Goal: Transaction & Acquisition: Obtain resource

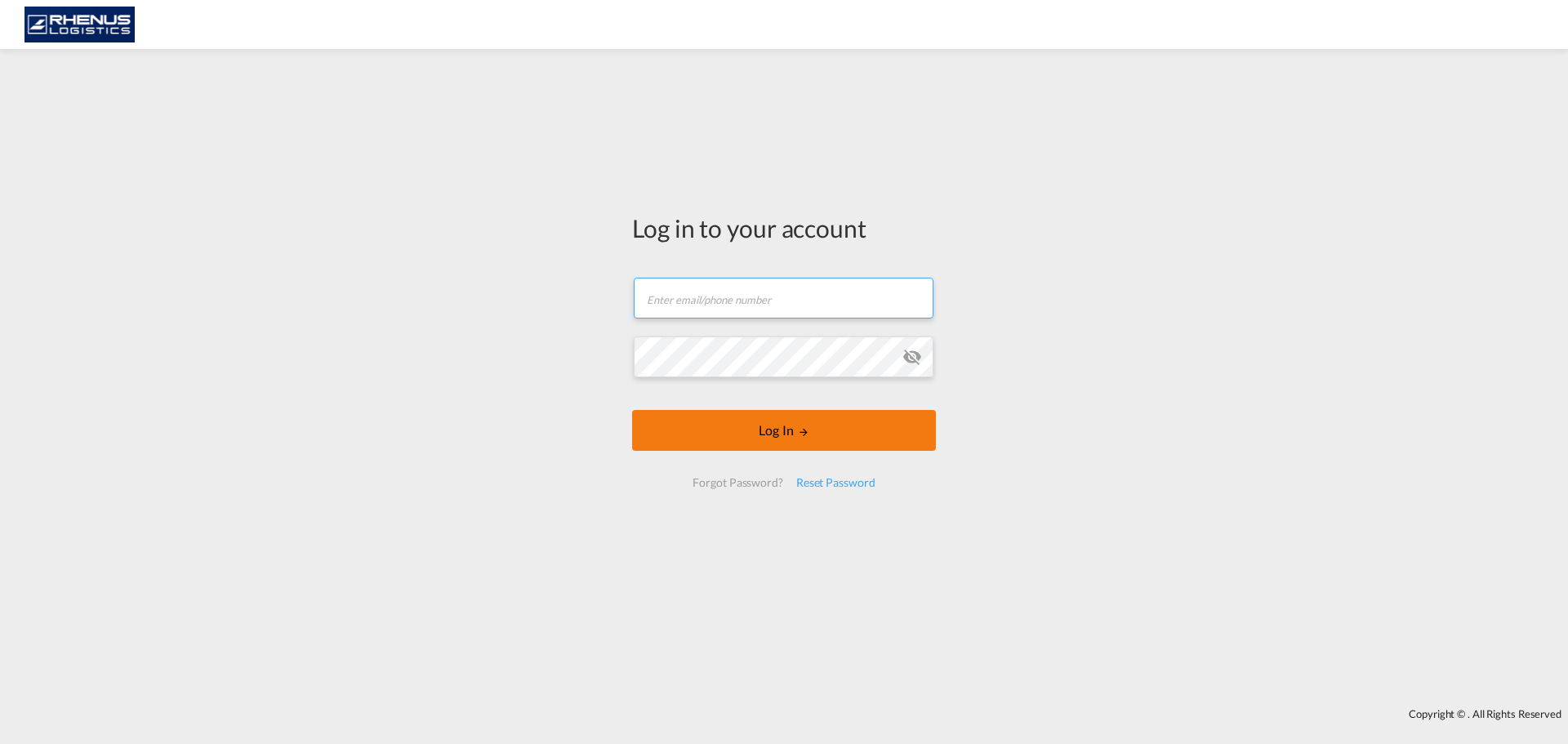
type input "[EMAIL_ADDRESS][DOMAIN_NAME]"
click at [713, 430] on button "Log In" at bounding box center [784, 430] width 304 height 41
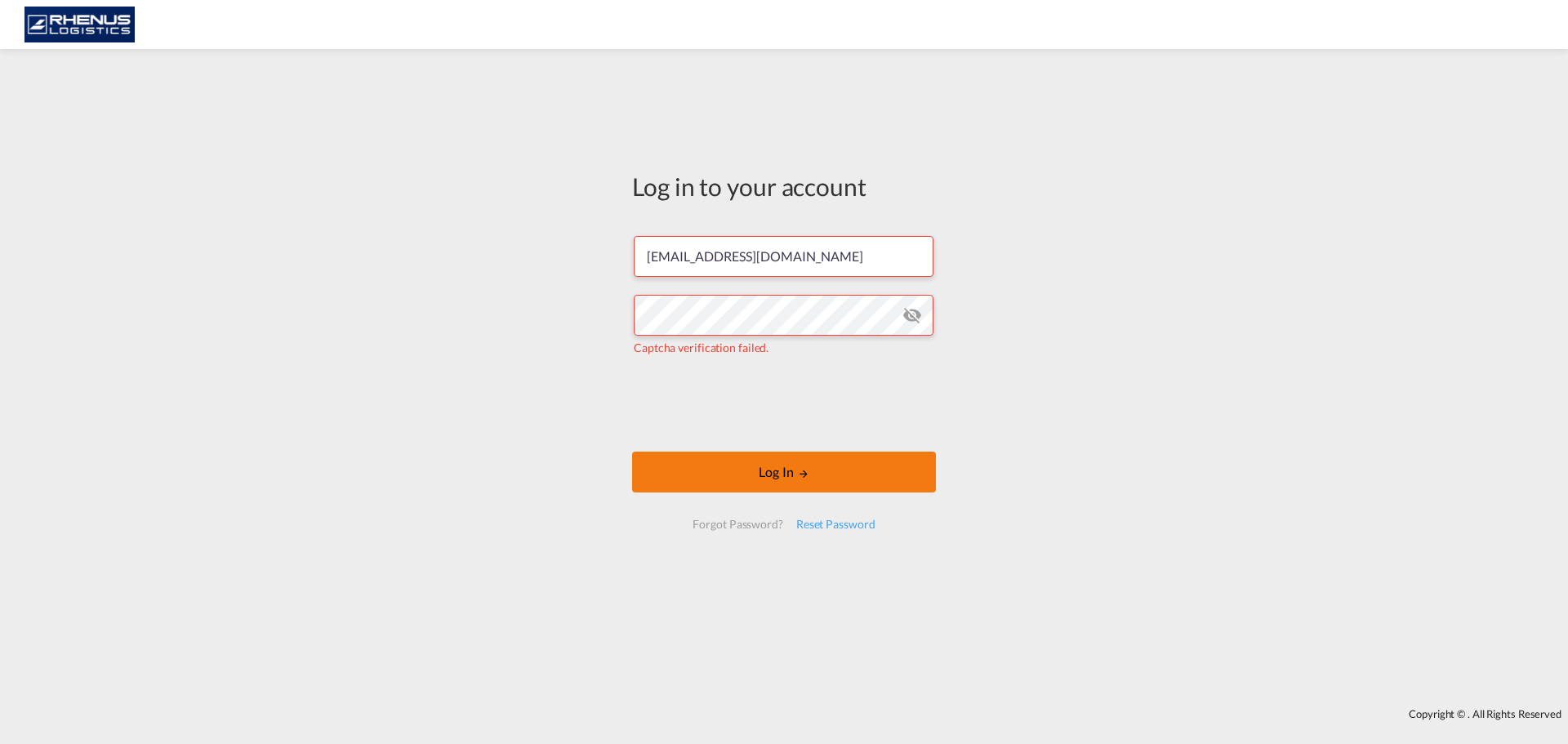
click at [702, 474] on button "Log In" at bounding box center [784, 471] width 304 height 41
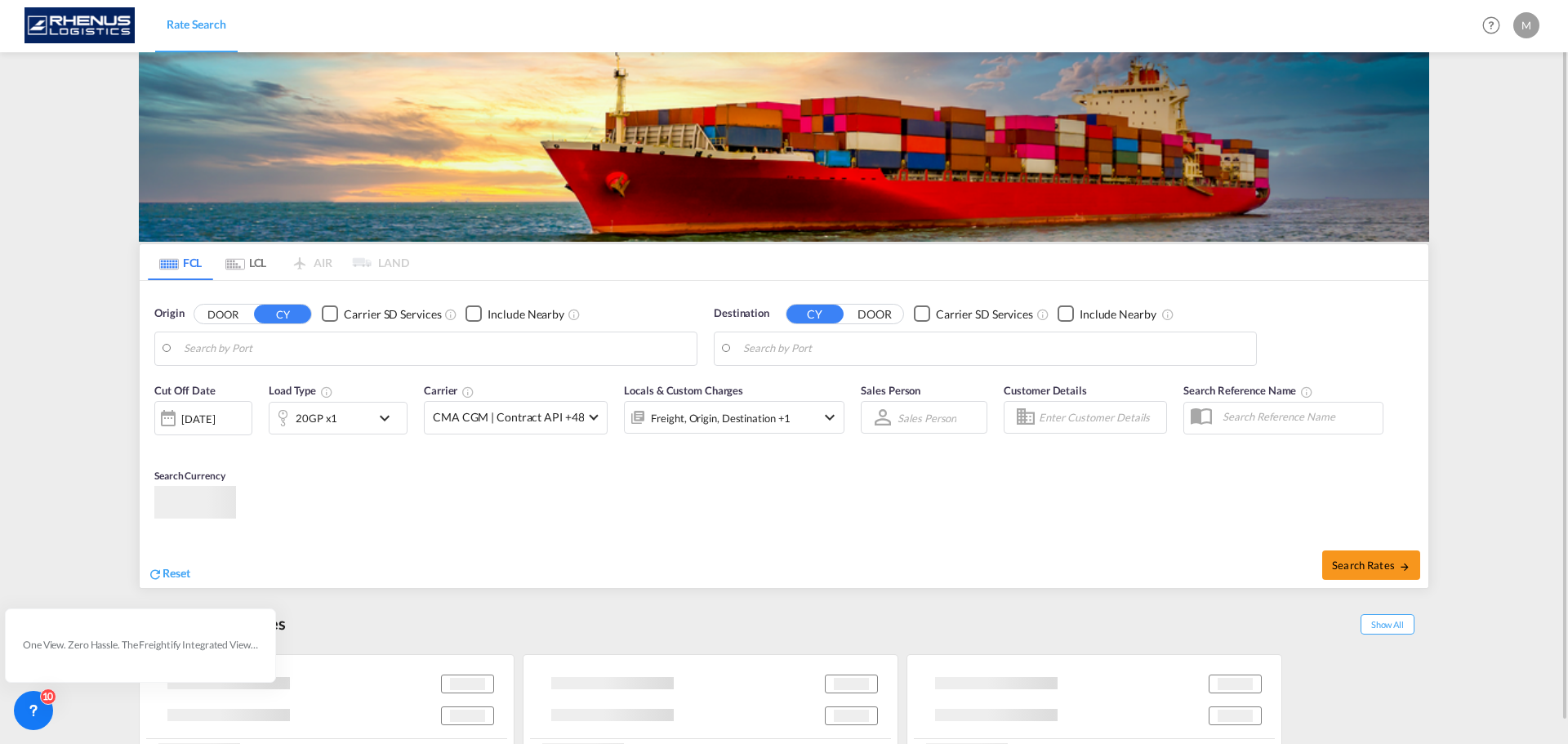
type input "Yantian Pt, CNYTN"
type input "[GEOGRAPHIC_DATA], ESVLC"
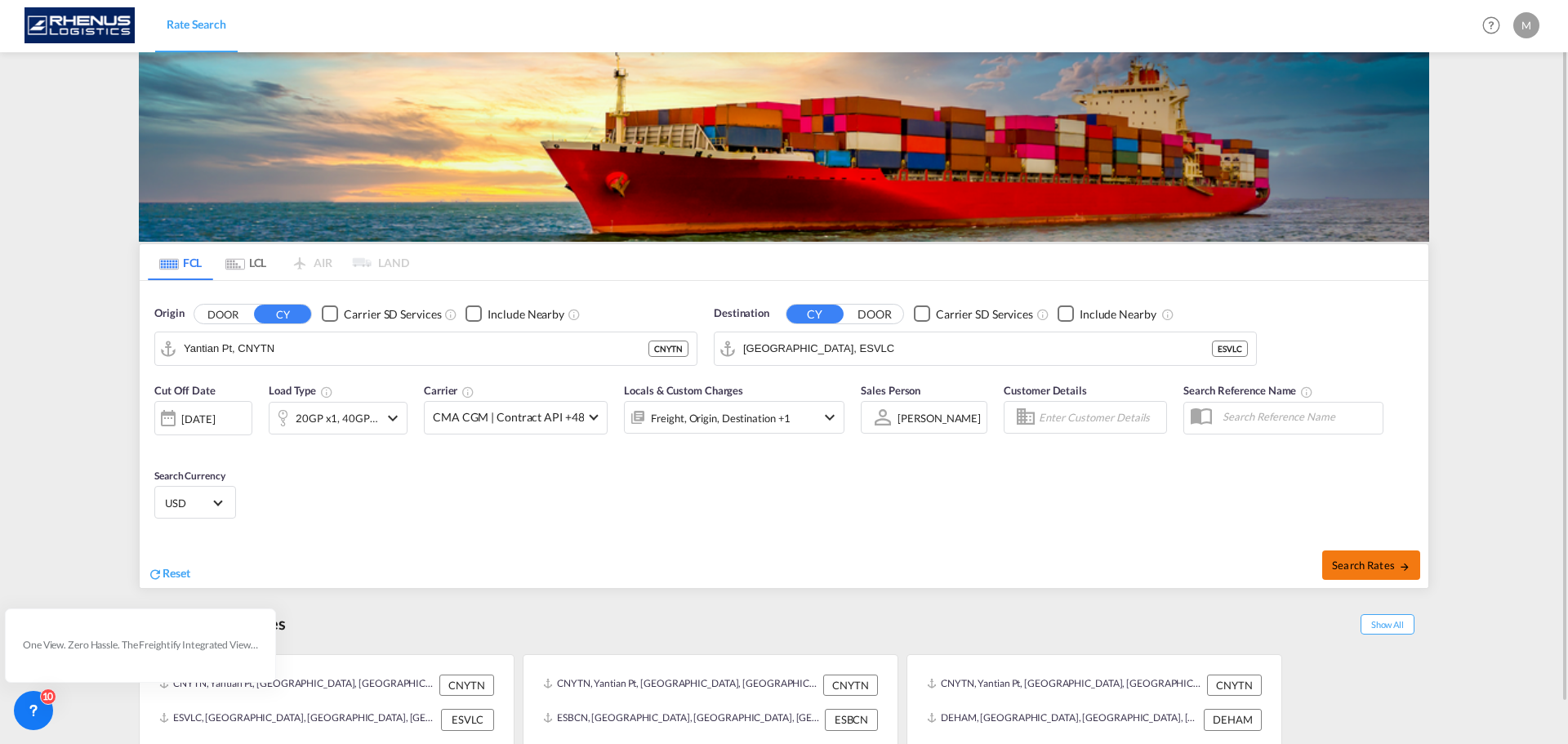
click at [1367, 567] on span "Search Rates" at bounding box center [1371, 565] width 79 height 13
type input "CNYTN to ESVLC / [DATE]"
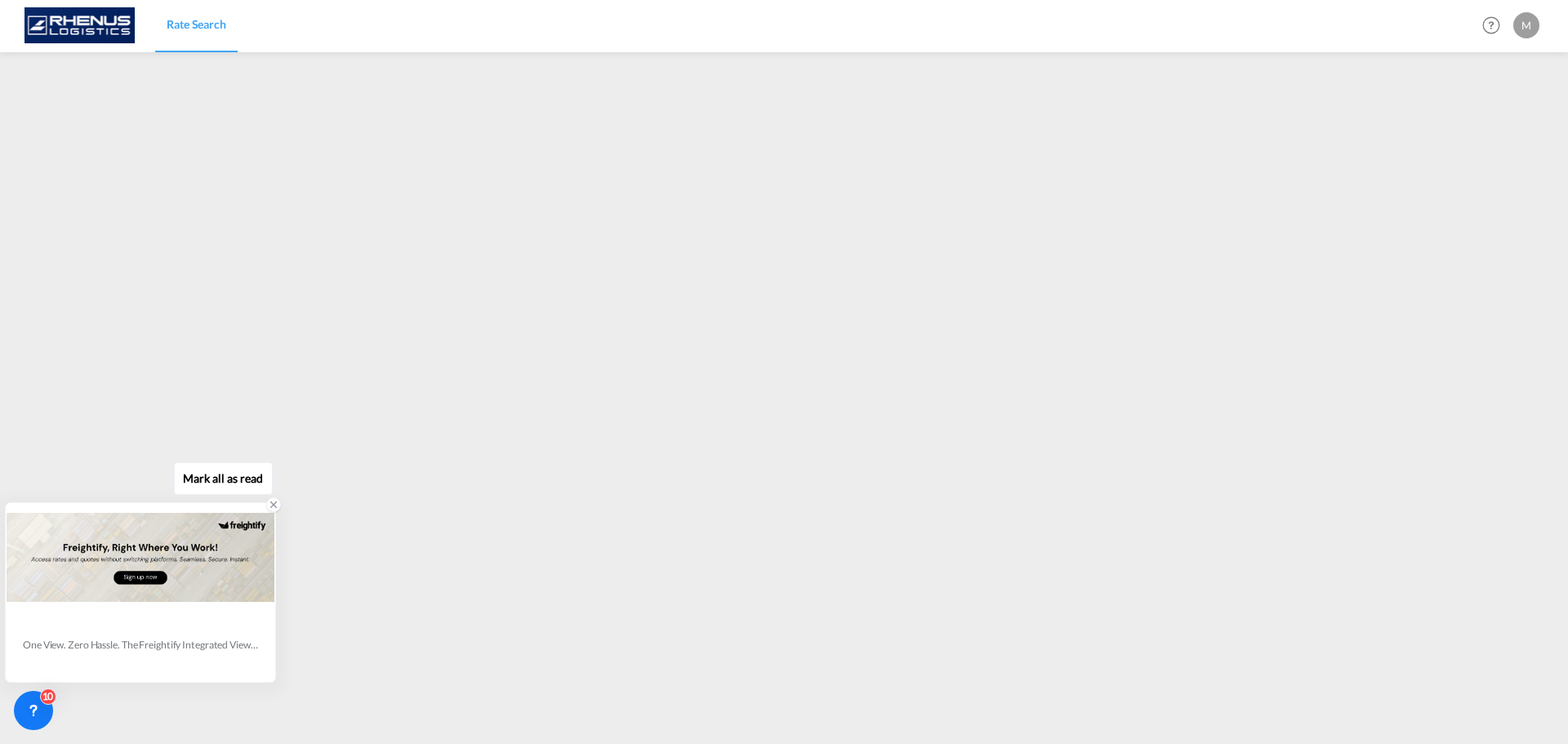
click at [270, 509] on icon at bounding box center [274, 505] width 12 height 12
